Goal: Task Accomplishment & Management: Manage account settings

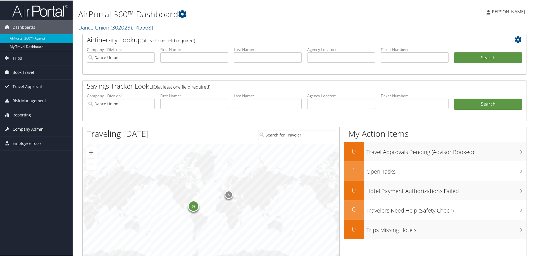
click at [18, 129] on span "Company Admin" at bounding box center [28, 129] width 31 height 14
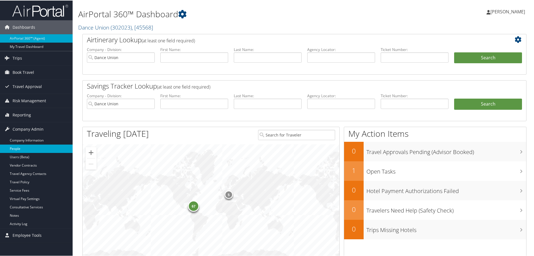
click at [18, 150] on link "People" at bounding box center [36, 148] width 73 height 8
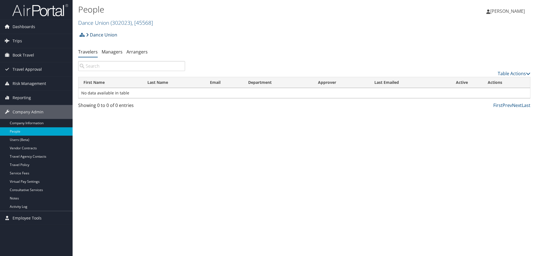
click at [116, 33] on link "Dance Union" at bounding box center [101, 34] width 31 height 11
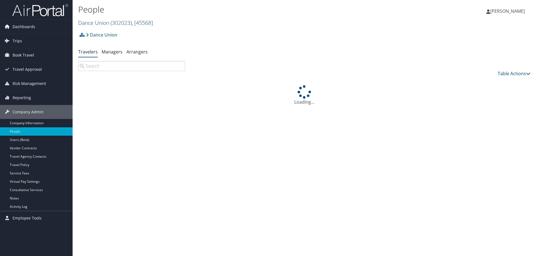
click at [148, 20] on span ", [ 45568 ]" at bounding box center [142, 23] width 21 height 8
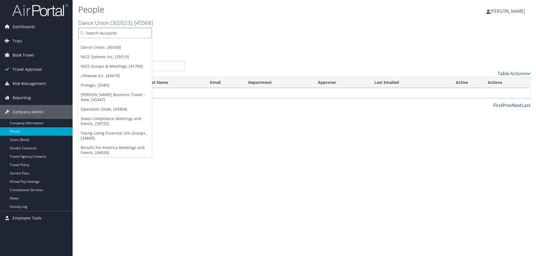
click at [106, 35] on input "search" at bounding box center [114, 33] width 73 height 10
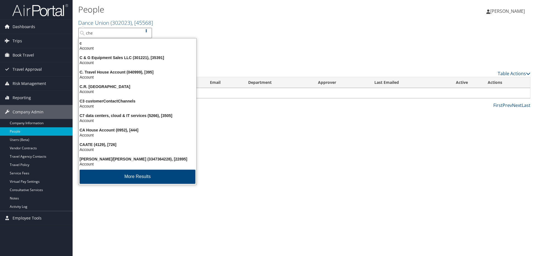
type input "cher"
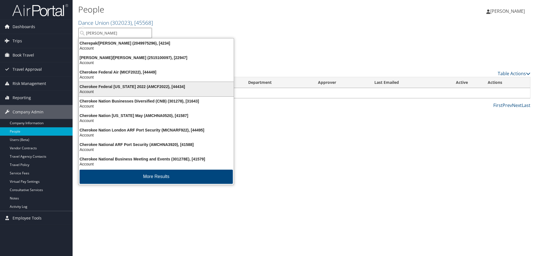
click at [104, 90] on div "Account" at bounding box center [156, 91] width 162 height 5
